Goal: Task Accomplishment & Management: Use online tool/utility

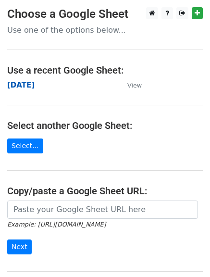
click at [26, 86] on strong "[DATE]" at bounding box center [20, 85] width 27 height 9
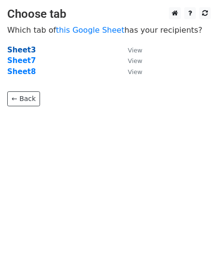
click at [20, 53] on strong "Sheet3" at bounding box center [21, 50] width 28 height 9
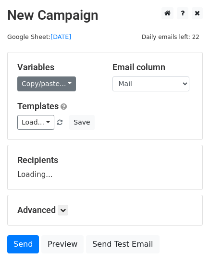
click at [67, 79] on link "Copy/paste..." at bounding box center [46, 84] width 59 height 15
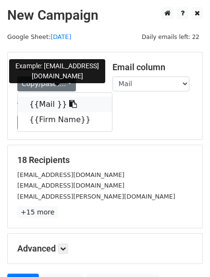
click at [66, 105] on link "{{Mail }}" at bounding box center [65, 104] width 94 height 15
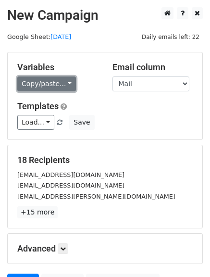
click at [64, 82] on link "Copy/paste..." at bounding box center [46, 84] width 59 height 15
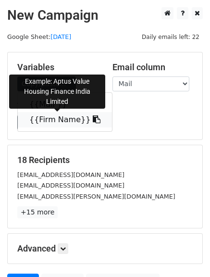
click at [93, 121] on icon at bounding box center [97, 120] width 8 height 8
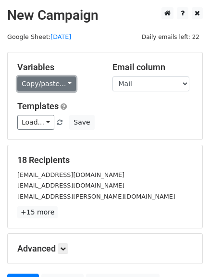
click at [69, 84] on link "Copy/paste..." at bounding box center [46, 84] width 59 height 15
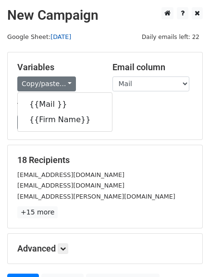
click at [58, 34] on link "[DATE]" at bounding box center [61, 36] width 21 height 7
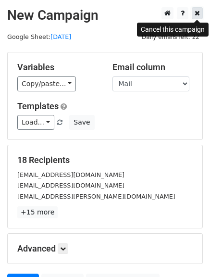
click at [196, 13] on icon at bounding box center [197, 13] width 5 height 7
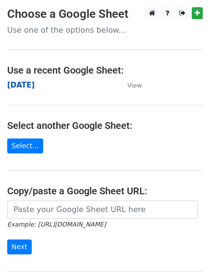
click at [28, 83] on strong "[DATE]" at bounding box center [20, 85] width 27 height 9
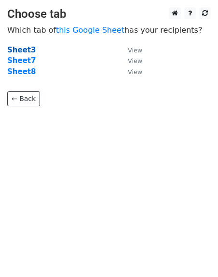
click at [19, 50] on strong "Sheet3" at bounding box center [21, 50] width 28 height 9
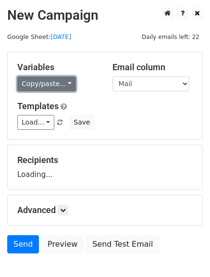
click at [65, 83] on link "Copy/paste..." at bounding box center [46, 84] width 59 height 15
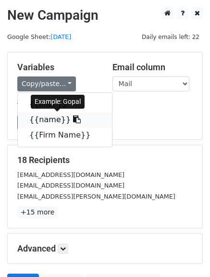
click at [73, 121] on icon at bounding box center [77, 120] width 8 height 8
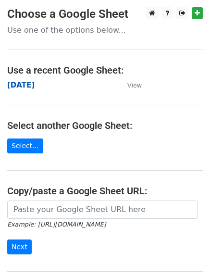
click at [23, 83] on strong "[DATE]" at bounding box center [20, 85] width 27 height 9
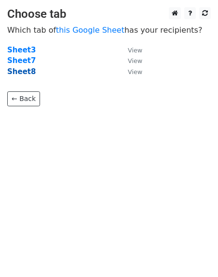
click at [26, 70] on strong "Sheet8" at bounding box center [21, 71] width 28 height 9
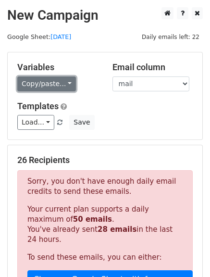
click at [67, 82] on link "Copy/paste..." at bounding box center [46, 84] width 59 height 15
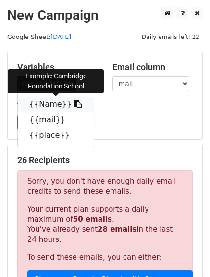
click at [70, 106] on link "{{Name}}" at bounding box center [56, 104] width 76 height 15
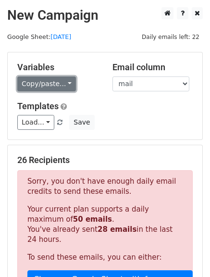
click at [67, 80] on link "Copy/paste..." at bounding box center [46, 84] width 59 height 15
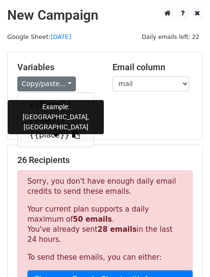
click at [40, 140] on link "{{place}}" at bounding box center [56, 135] width 76 height 15
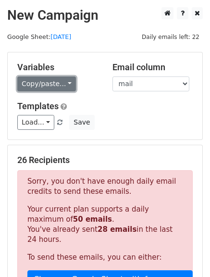
click at [65, 83] on link "Copy/paste..." at bounding box center [46, 84] width 59 height 15
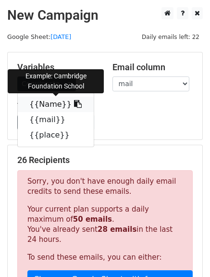
click at [74, 105] on icon at bounding box center [78, 104] width 8 height 8
